Goal: Transaction & Acquisition: Subscribe to service/newsletter

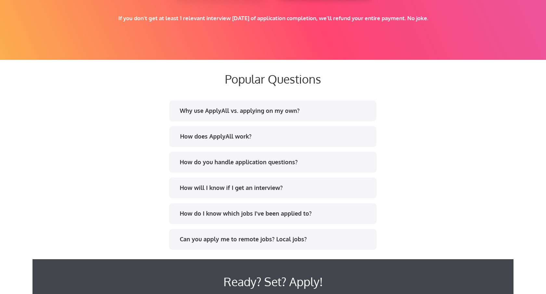
scroll to position [1186, 0]
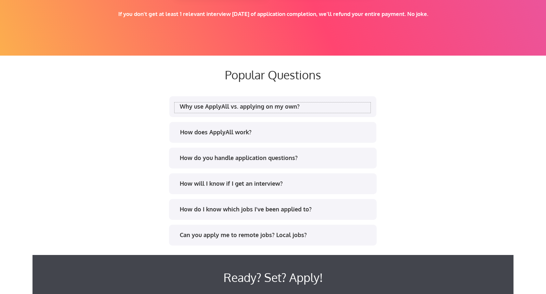
click at [334, 106] on div "Why use ApplyAll vs. applying on my own?" at bounding box center [275, 106] width 191 height 8
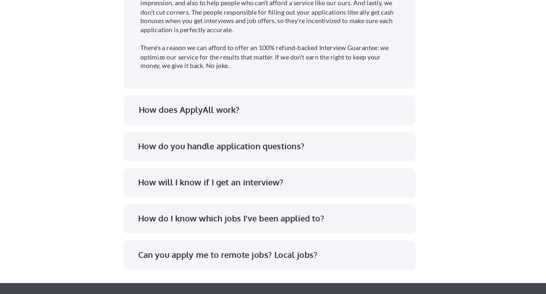
scroll to position [1361, 0]
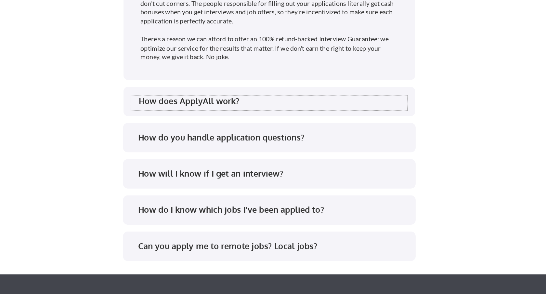
click at [312, 162] on div "How does ApplyAll work?" at bounding box center [273, 158] width 196 height 10
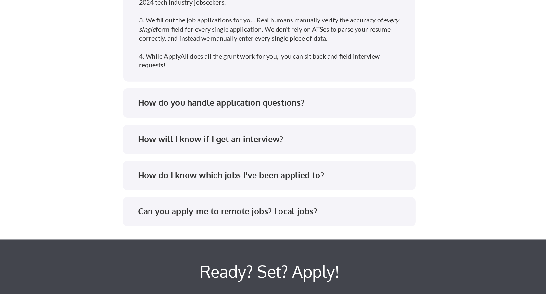
scroll to position [1465, 0]
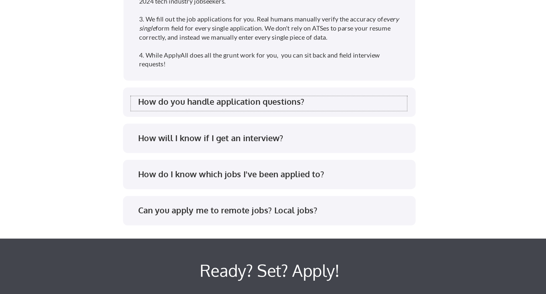
click at [308, 160] on div "How do you handle application questions?" at bounding box center [275, 157] width 191 height 8
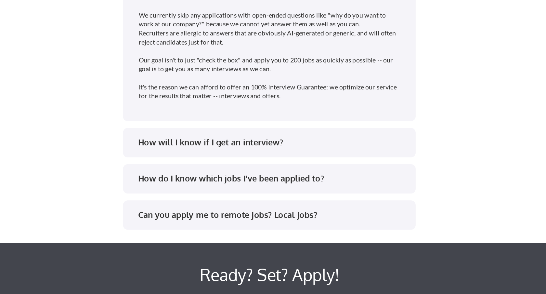
scroll to position [1546, 0]
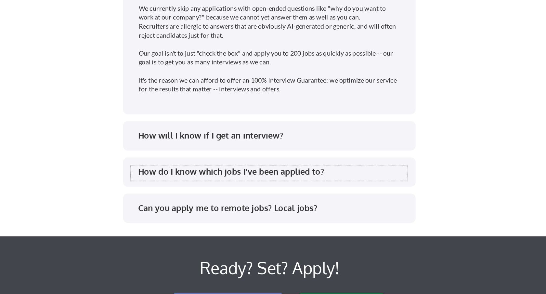
click at [303, 203] on div "How do I know which jobs I've been applied to?" at bounding box center [275, 207] width 191 height 8
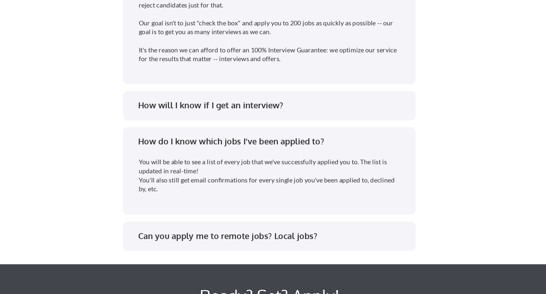
scroll to position [1571, 0]
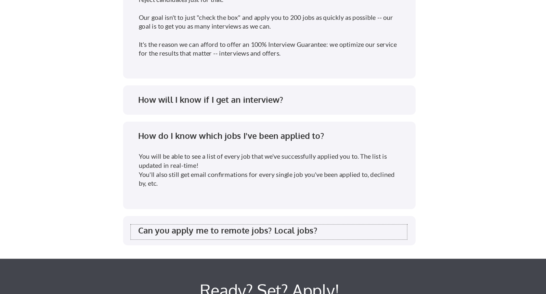
click at [299, 251] on div "Can you apply me to remote jobs? Local jobs?" at bounding box center [275, 249] width 191 height 8
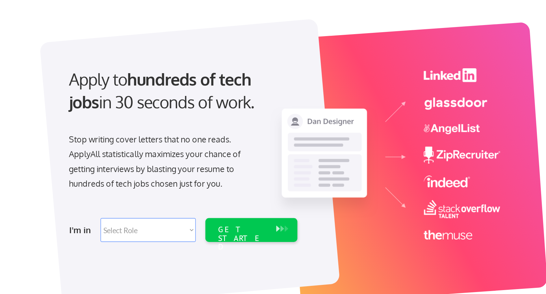
scroll to position [0, 0]
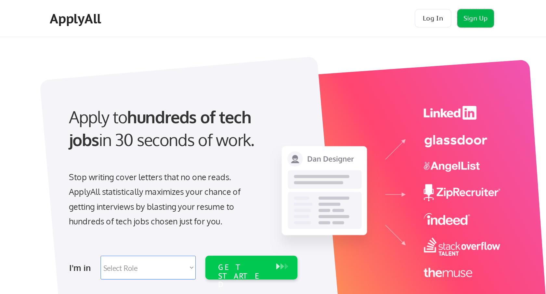
click at [417, 11] on button "Sign Up" at bounding box center [419, 13] width 26 height 13
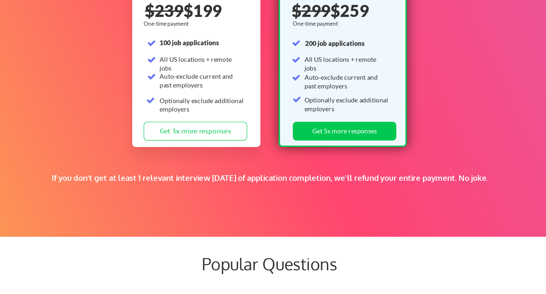
scroll to position [988, 0]
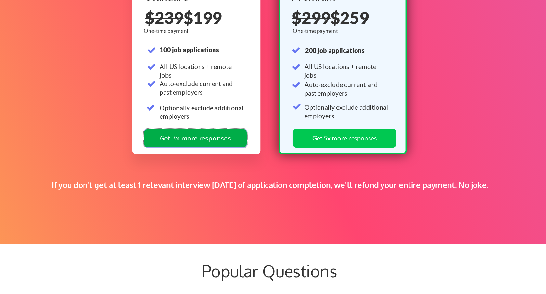
click at [235, 180] on button "Get 3x more responses" at bounding box center [220, 178] width 73 height 13
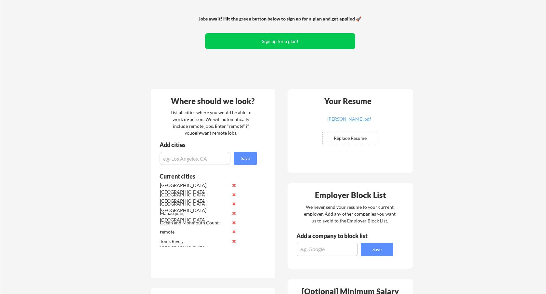
scroll to position [60, 0]
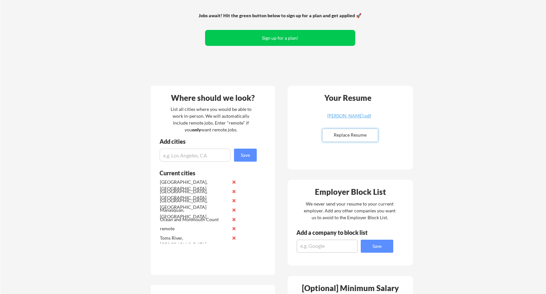
click at [343, 139] on input "file" at bounding box center [350, 135] width 55 height 12
type input "C:\fakepath\Justin_Provenzano_Resume_9.25.pdf"
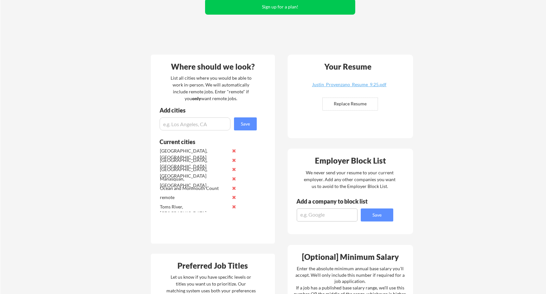
scroll to position [92, 0]
click at [166, 197] on div "remote" at bounding box center [194, 196] width 69 height 7
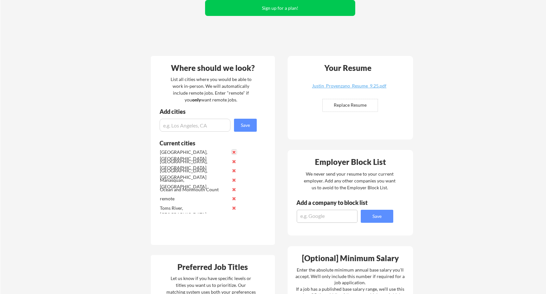
click at [236, 151] on button at bounding box center [234, 152] width 5 height 5
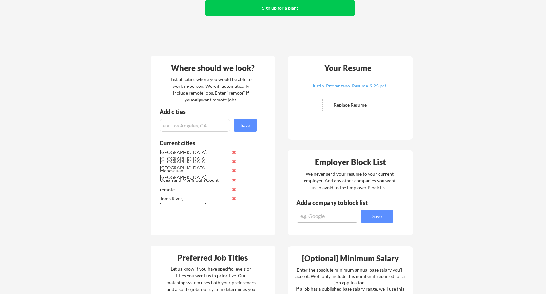
click at [236, 153] on button at bounding box center [234, 152] width 5 height 5
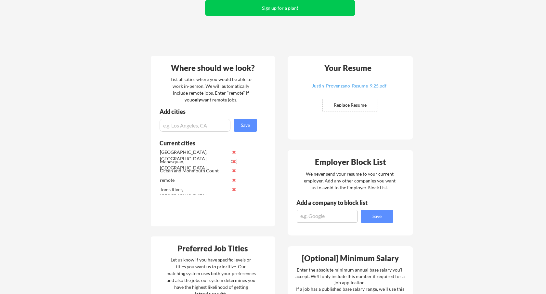
click at [234, 159] on button at bounding box center [234, 161] width 5 height 5
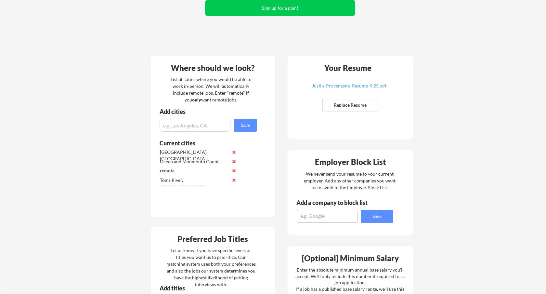
click at [235, 181] on button at bounding box center [234, 180] width 5 height 5
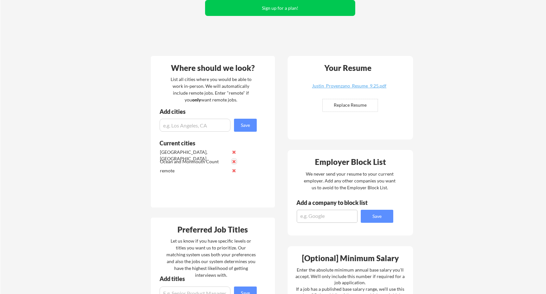
click at [233, 160] on button at bounding box center [234, 161] width 5 height 5
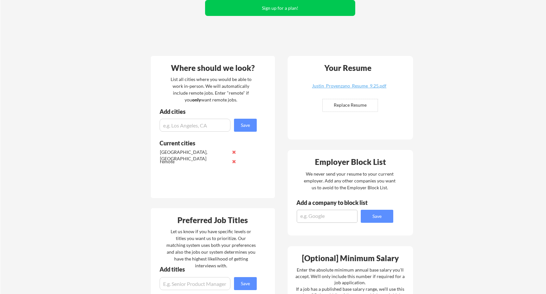
click at [233, 153] on button at bounding box center [234, 152] width 5 height 5
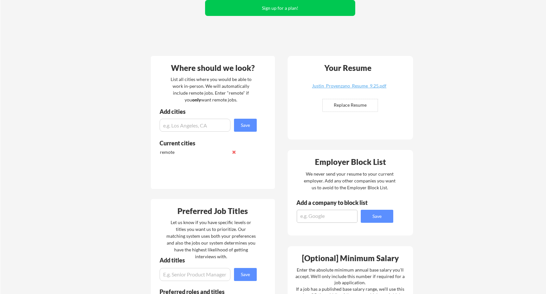
click at [234, 151] on button at bounding box center [234, 152] width 5 height 5
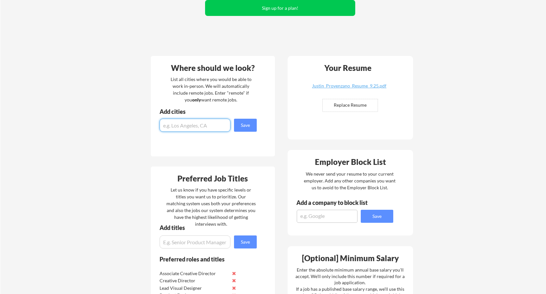
click at [212, 125] on input "input" at bounding box center [195, 125] width 71 height 13
type input "remote"
click at [244, 126] on button "Save" at bounding box center [245, 125] width 23 height 13
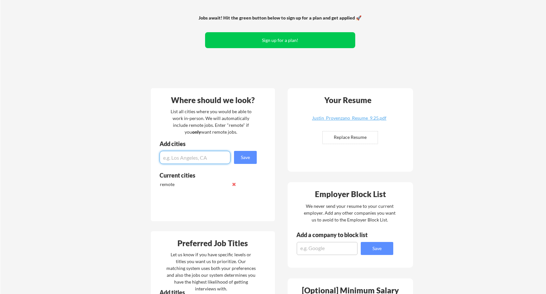
scroll to position [0, 0]
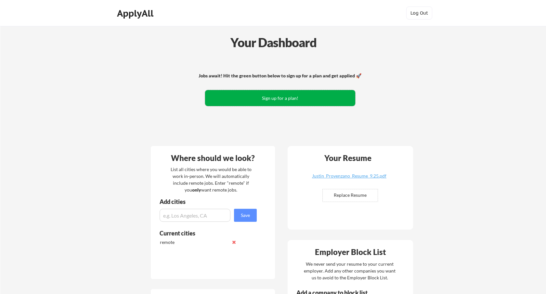
click at [330, 95] on button "Sign up for a plan!" at bounding box center [280, 98] width 150 height 16
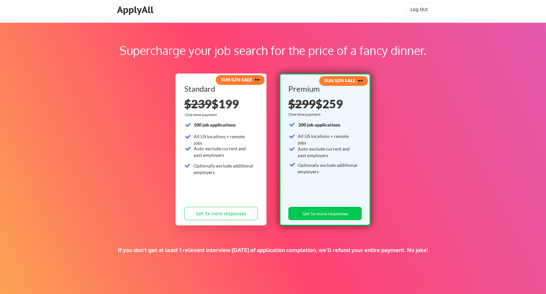
scroll to position [4, 0]
click at [247, 214] on button "Get 3x more responses" at bounding box center [220, 213] width 73 height 13
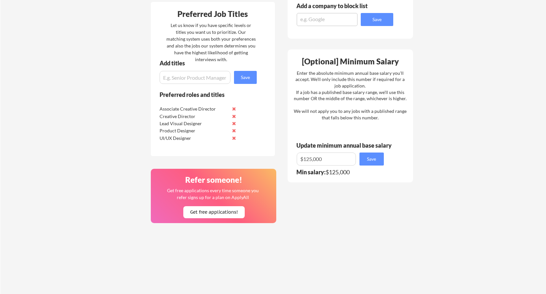
scroll to position [305, 0]
